Goal: Information Seeking & Learning: Check status

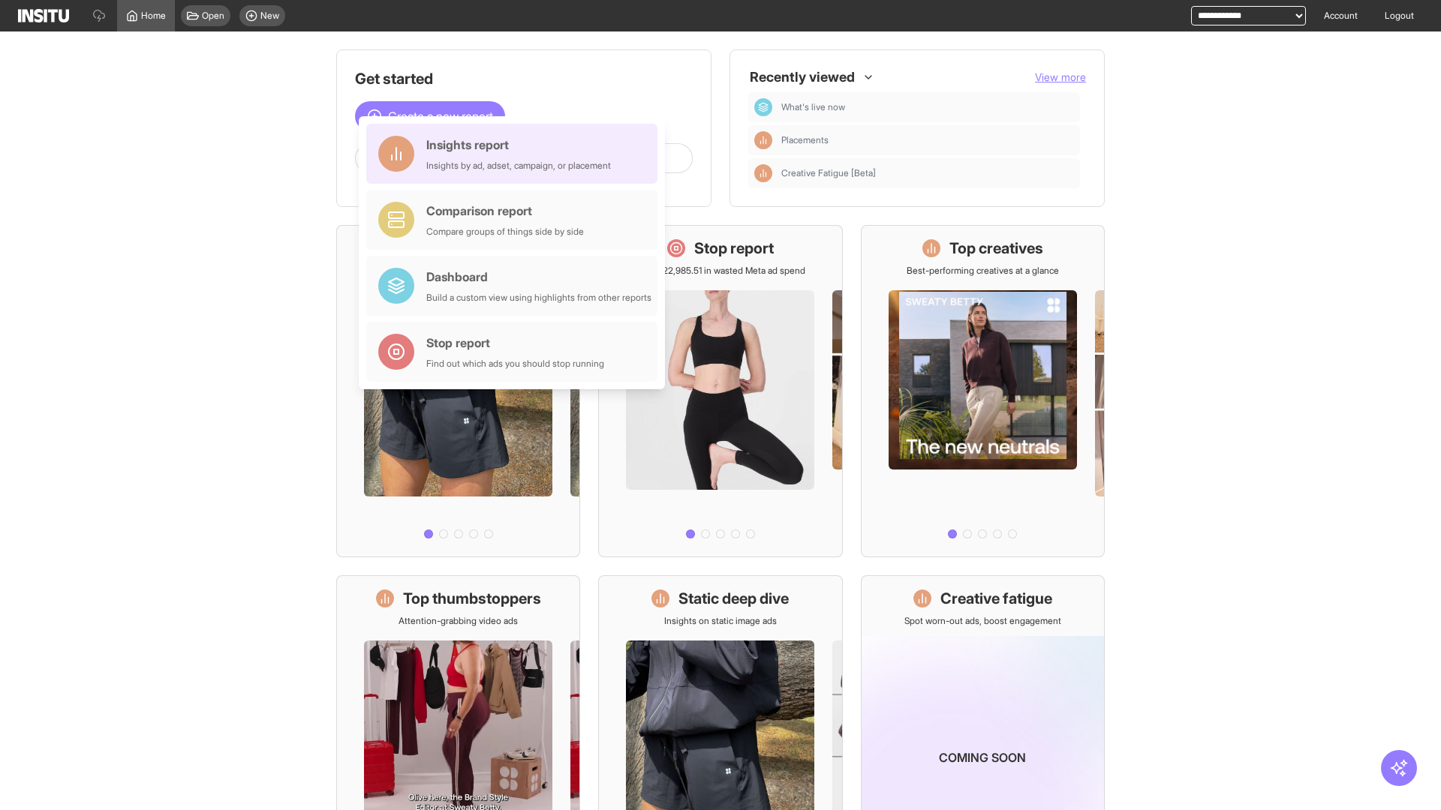
click at [516, 154] on div "Insights report Insights by ad, adset, campaign, or placement" at bounding box center [518, 154] width 185 height 36
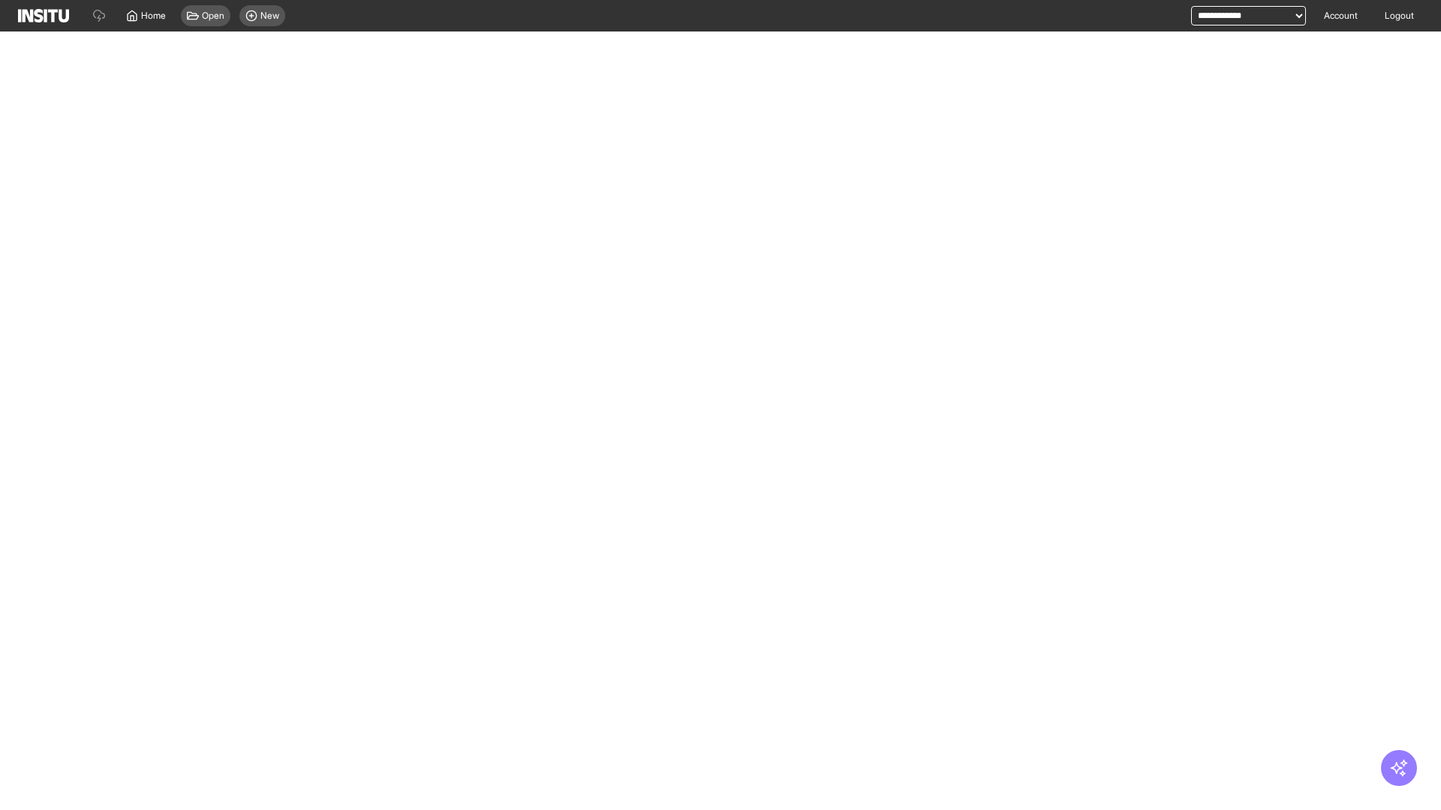
select select "**"
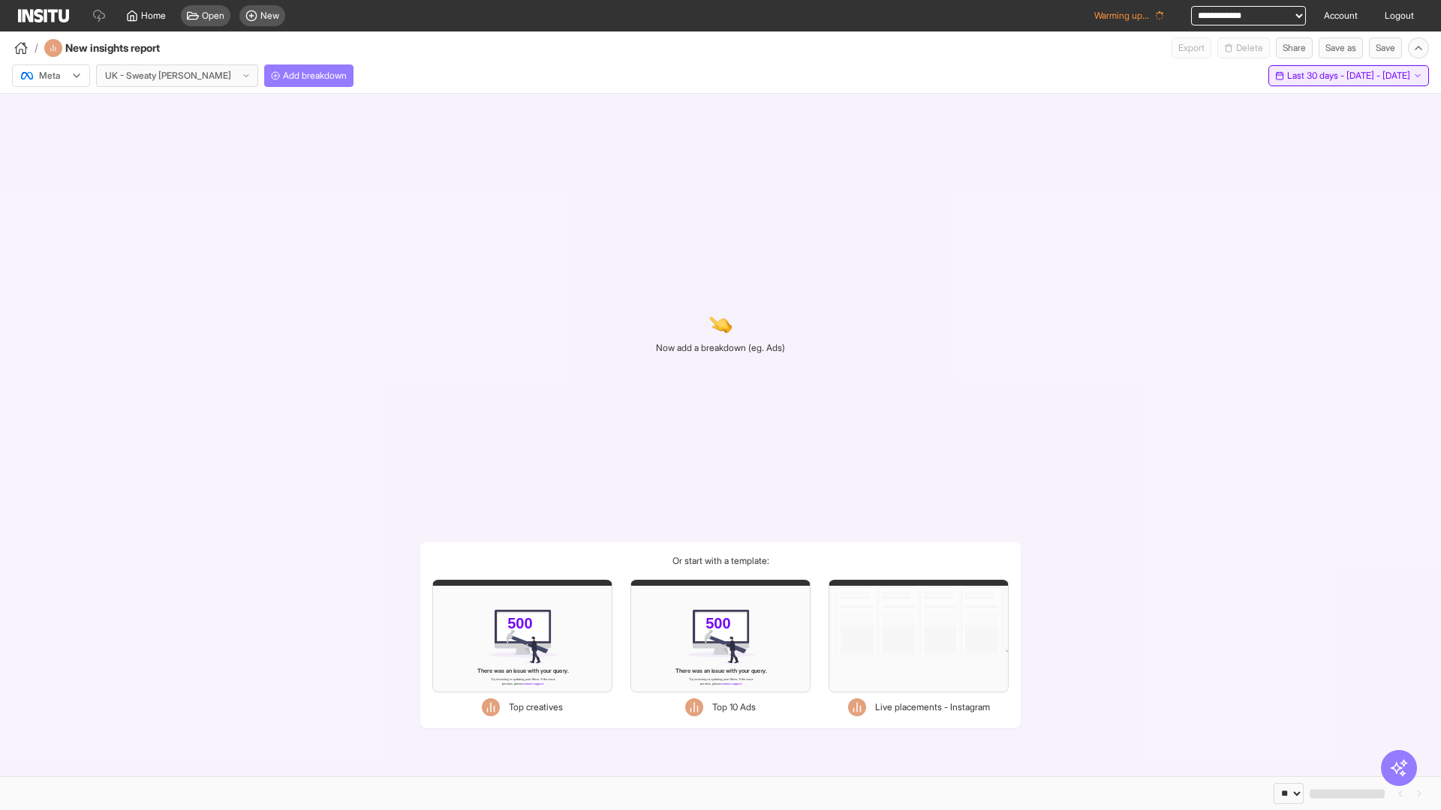
click at [1315, 76] on span "Last 30 days - [DATE] - [DATE]" at bounding box center [1348, 76] width 123 height 12
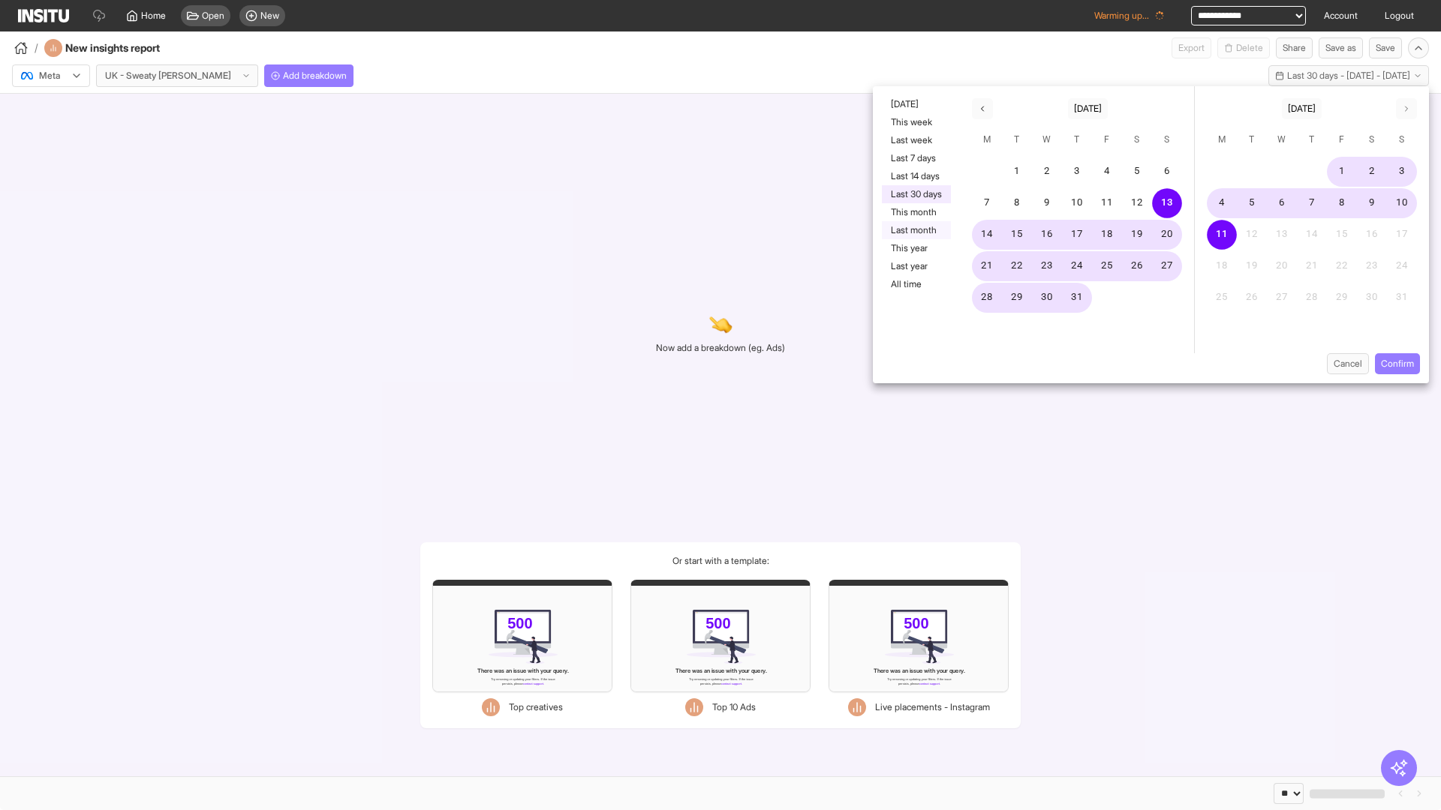
click at [915, 230] on button "Last month" at bounding box center [916, 230] width 69 height 18
